Goal: Information Seeking & Learning: Find specific fact

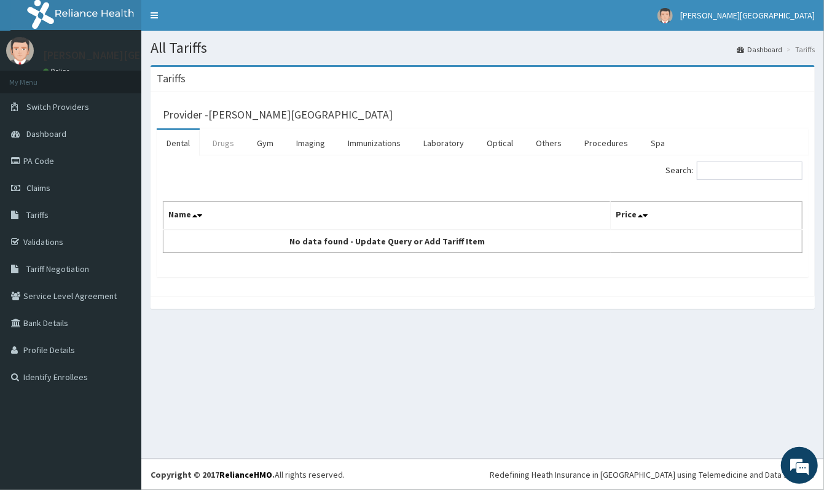
click at [224, 141] on link "Drugs" at bounding box center [223, 143] width 41 height 26
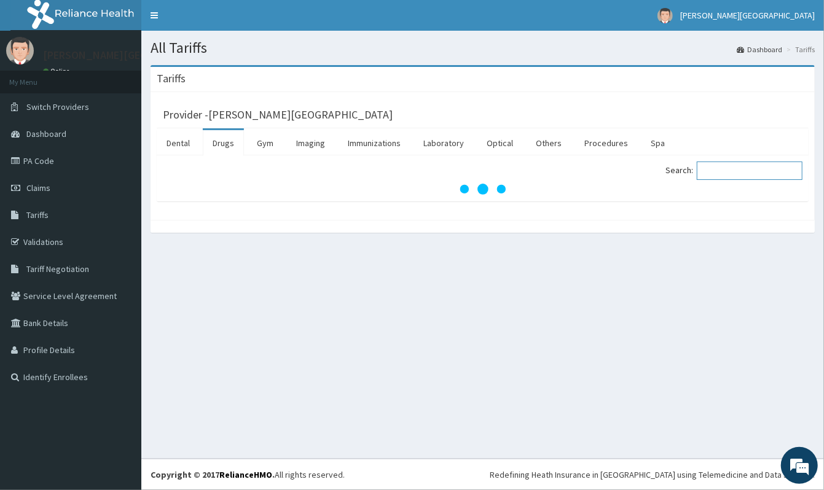
click at [721, 170] on input "Search:" at bounding box center [750, 171] width 106 height 18
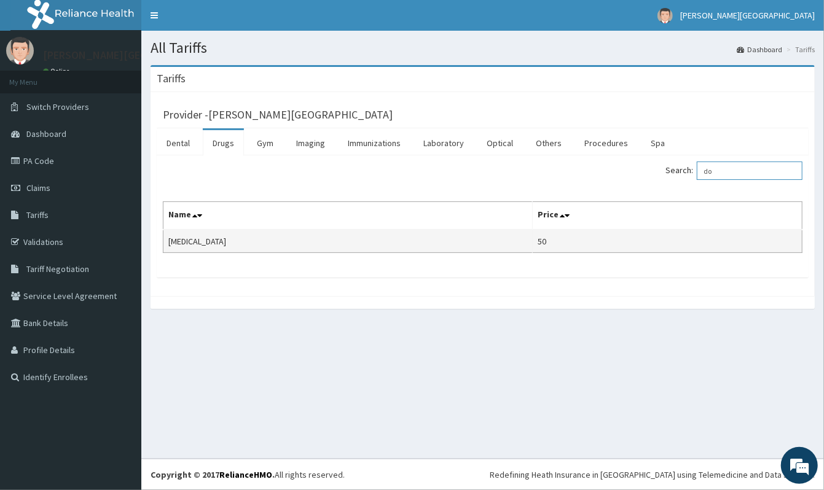
type input "d"
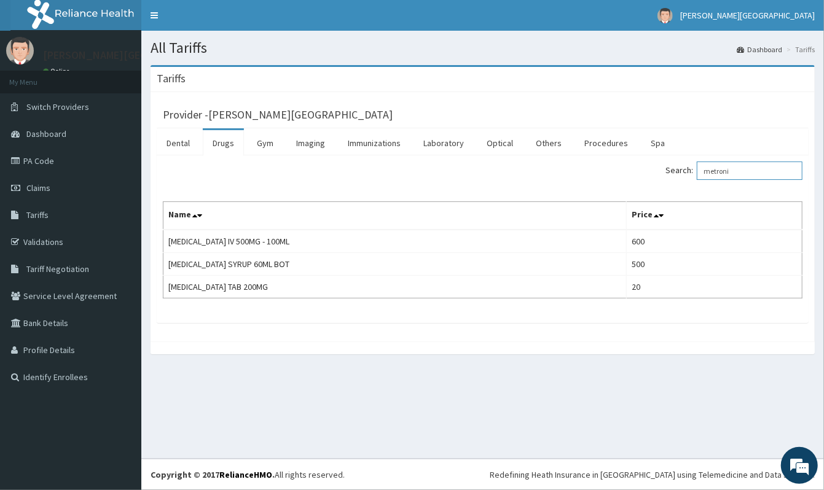
type input "metroni"
click at [45, 158] on link "PA Code" at bounding box center [70, 160] width 141 height 27
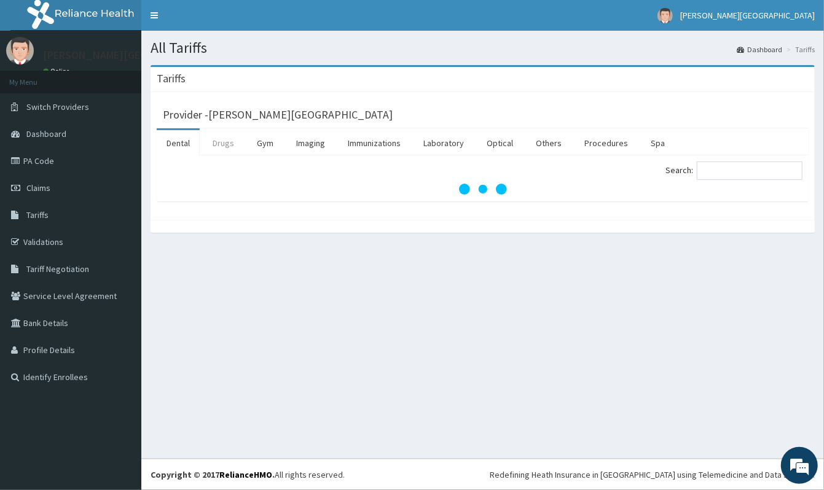
click at [220, 150] on link "Drugs" at bounding box center [223, 143] width 41 height 26
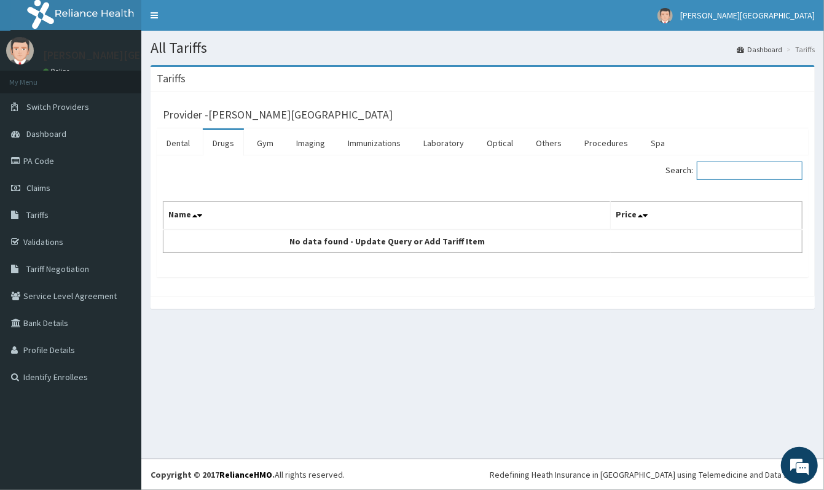
click at [724, 173] on input "Search:" at bounding box center [750, 171] width 106 height 18
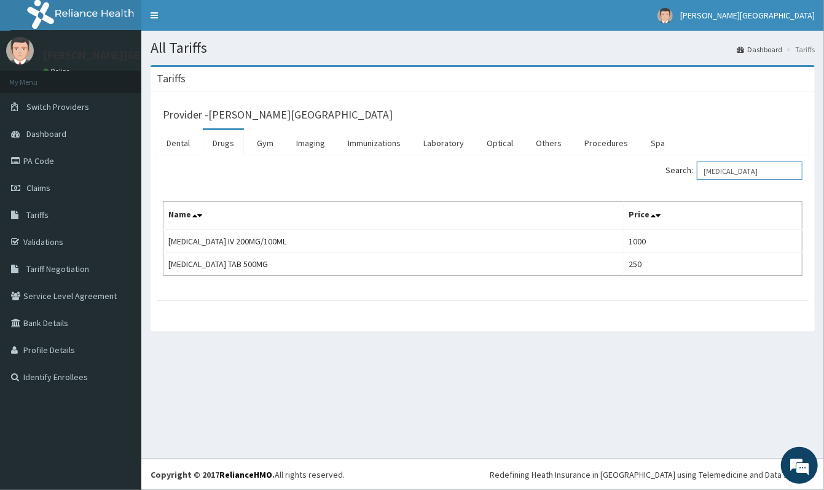
type input "cipro"
drag, startPoint x: 36, startPoint y: 152, endPoint x: 45, endPoint y: 153, distance: 9.2
click at [36, 153] on link "PA Code" at bounding box center [70, 160] width 141 height 27
